Goal: Task Accomplishment & Management: Manage account settings

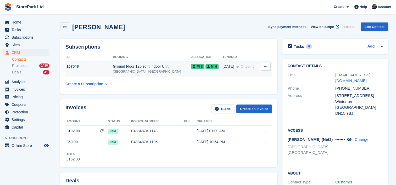
click at [250, 68] on span "Ongoing" at bounding box center [248, 66] width 14 height 4
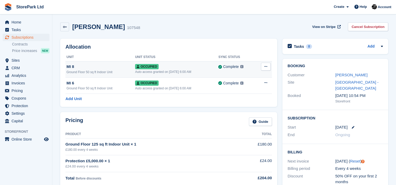
click at [264, 63] on button at bounding box center [266, 67] width 10 height 8
click at [244, 95] on p "Deallocate" at bounding box center [246, 95] width 46 height 7
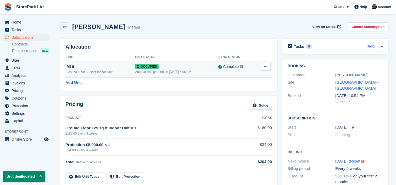
click at [263, 67] on button at bounding box center [266, 67] width 10 height 8
click at [243, 92] on p "Deallocate" at bounding box center [246, 95] width 46 height 7
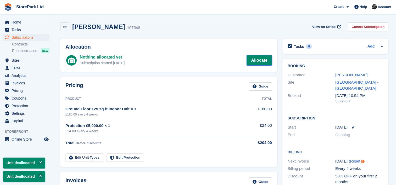
click at [252, 61] on link "Allocate" at bounding box center [259, 60] width 25 height 10
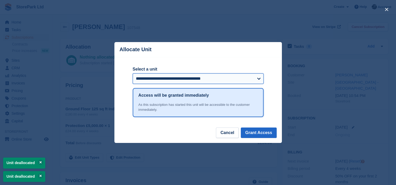
click at [205, 75] on select "**********" at bounding box center [198, 79] width 131 height 10
select select "******"
click at [133, 74] on select "**********" at bounding box center [198, 79] width 131 height 10
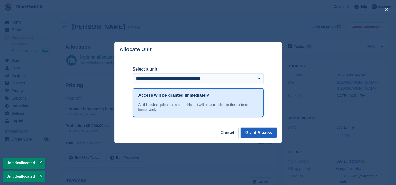
click at [253, 134] on button "Grant Access" at bounding box center [259, 133] width 36 height 10
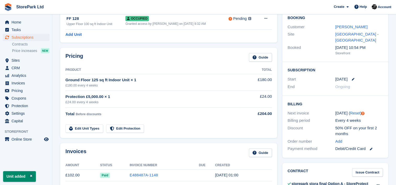
scroll to position [48, 0]
click at [96, 127] on link "Edit Unit Types" at bounding box center [84, 129] width 38 height 9
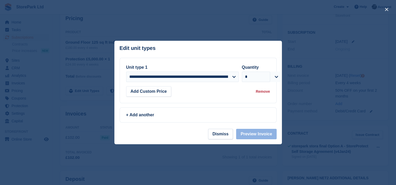
scroll to position [86, 0]
click at [160, 93] on button "Add Custom Price" at bounding box center [148, 91] width 45 height 10
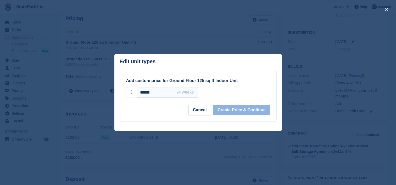
drag, startPoint x: 163, startPoint y: 91, endPoint x: 143, endPoint y: 95, distance: 20.2
click at [143, 95] on input "******" at bounding box center [167, 92] width 61 height 10
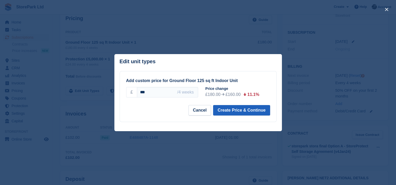
type input "***"
click at [240, 109] on button "Create Price & Continue" at bounding box center [241, 110] width 57 height 10
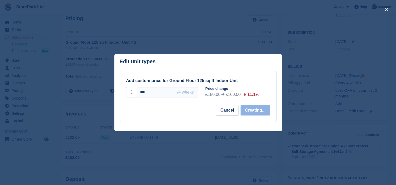
select select "*****"
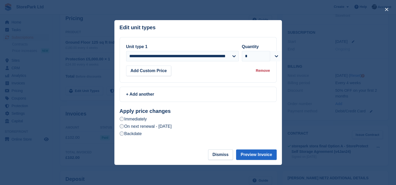
click at [140, 134] on label "Backdate" at bounding box center [131, 133] width 22 height 5
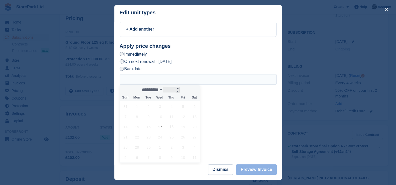
scroll to position [61, 0]
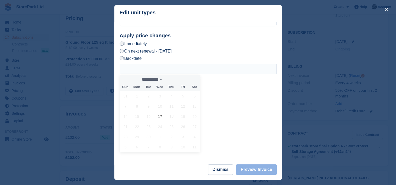
click at [155, 120] on div "31 1 2 3 4 5 6 7 8 9 10 11 12 13 14 15 16 17 18 19 20 21 22 23 24 25 26 27 28 2…" at bounding box center [160, 121] width 81 height 61
click at [157, 119] on span "17" at bounding box center [160, 117] width 10 height 10
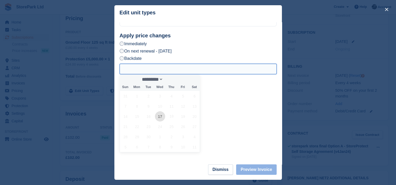
type input "**********"
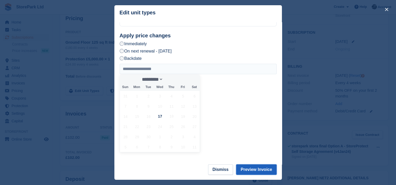
click at [260, 165] on button "Preview Invoice" at bounding box center [256, 170] width 40 height 10
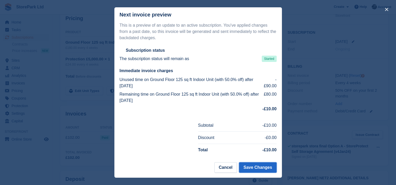
click at [260, 165] on button "Save Changes" at bounding box center [257, 168] width 37 height 10
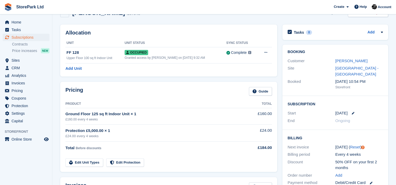
scroll to position [0, 0]
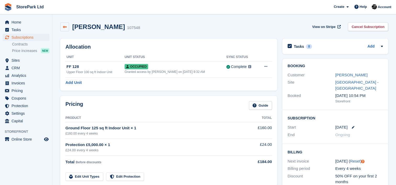
click at [63, 27] on icon at bounding box center [65, 27] width 4 height 4
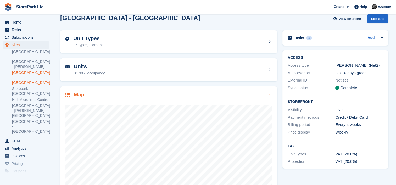
scroll to position [38, 0]
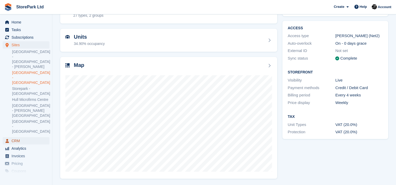
click at [15, 137] on span "CRM" at bounding box center [27, 140] width 31 height 7
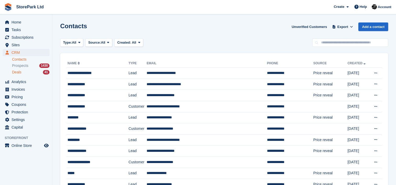
click at [29, 71] on div "Deals 41" at bounding box center [30, 72] width 37 height 5
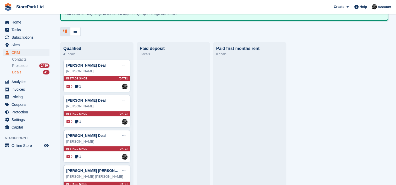
scroll to position [61, 0]
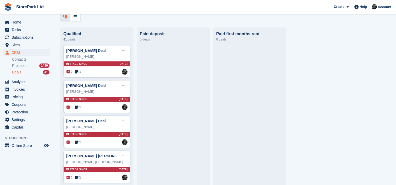
click at [25, 69] on ul "Contacts Prospects 1430 Deals 41" at bounding box center [32, 66] width 40 height 19
click at [22, 65] on span "Prospects" at bounding box center [20, 65] width 16 height 5
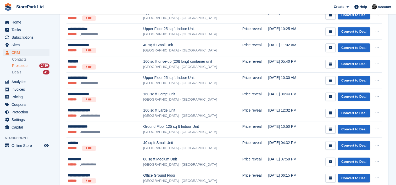
scroll to position [392, 0]
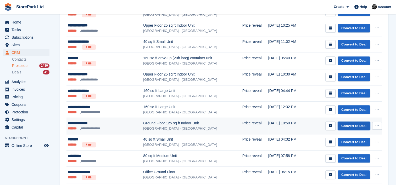
click at [353, 127] on link "Convert to Deal" at bounding box center [354, 126] width 32 height 9
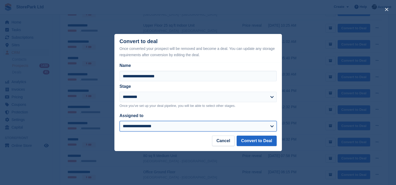
click at [148, 126] on select "**********" at bounding box center [198, 126] width 157 height 10
select select "****"
click at [120, 121] on select "**********" at bounding box center [198, 126] width 157 height 10
click at [257, 130] on select "**********" at bounding box center [198, 126] width 157 height 10
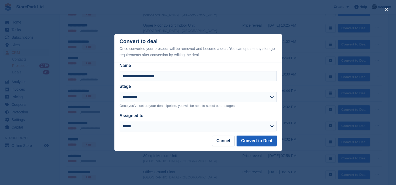
click at [255, 143] on button "Convert to Deal" at bounding box center [257, 141] width 40 height 10
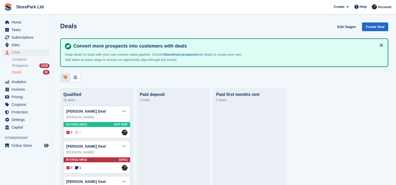
scroll to position [23, 0]
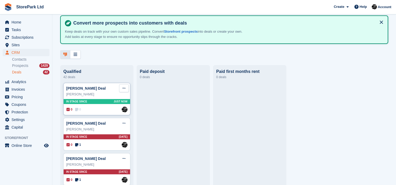
click at [122, 89] on button at bounding box center [124, 89] width 10 height 8
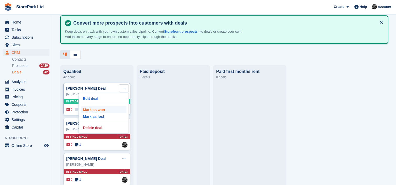
click at [105, 111] on p "Mark as won" at bounding box center [104, 110] width 46 height 7
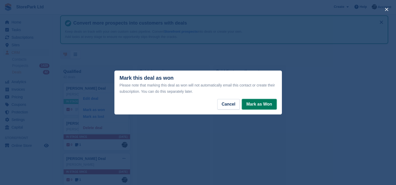
click at [247, 104] on button "Mark as Won" at bounding box center [259, 104] width 35 height 10
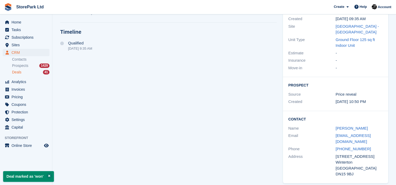
scroll to position [131, 0]
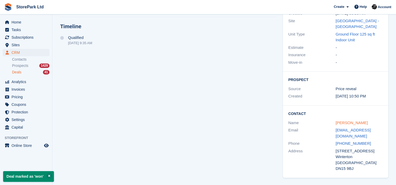
click at [353, 123] on link "[PERSON_NAME]" at bounding box center [352, 123] width 32 height 4
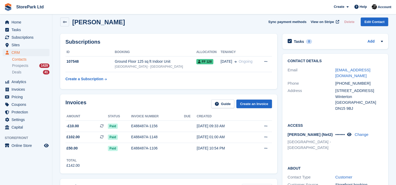
scroll to position [5, 0]
click at [165, 92] on div "Invoices Guide Create an Invoice Amount Status Invoice number Due Created -£10.…" at bounding box center [169, 134] width 222 height 84
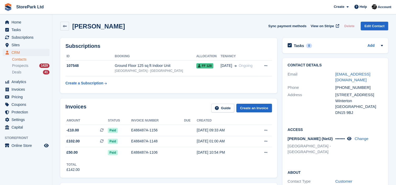
scroll to position [1, 0]
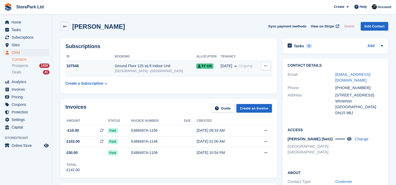
click at [266, 65] on icon at bounding box center [265, 65] width 3 height 3
drag, startPoint x: 164, startPoint y: 76, endPoint x: 164, endPoint y: 67, distance: 10.0
click at [164, 67] on table "ID Booking Allocation Tenancy 107548 Ground Floor 125 sq ft Indoor Unit Store P…" at bounding box center [168, 71] width 207 height 36
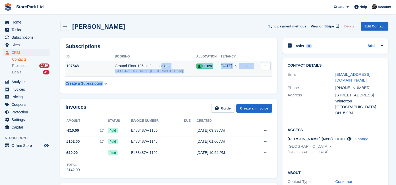
click at [164, 67] on div "Ground Floor 125 sq ft Indoor Unit" at bounding box center [155, 65] width 81 height 5
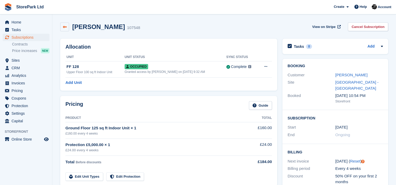
click at [62, 29] on link at bounding box center [64, 27] width 9 height 9
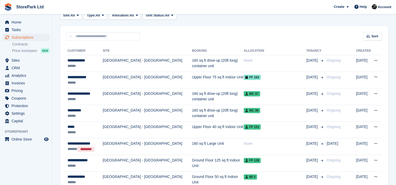
scroll to position [114, 0]
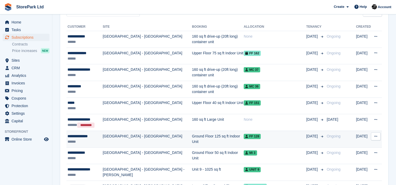
click at [115, 136] on td "[GEOGRAPHIC_DATA] - [GEOGRAPHIC_DATA]" at bounding box center [147, 139] width 89 height 17
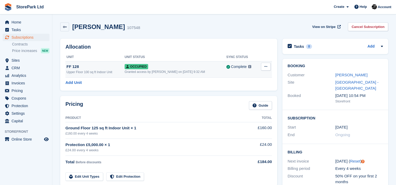
click at [268, 69] on button at bounding box center [266, 67] width 10 height 8
click at [189, 99] on div "Pricing Guide Product Total Ground Floor 125 sq ft Indoor Unit × 1 £160.00 ever…" at bounding box center [168, 141] width 217 height 90
